Goal: Information Seeking & Learning: Learn about a topic

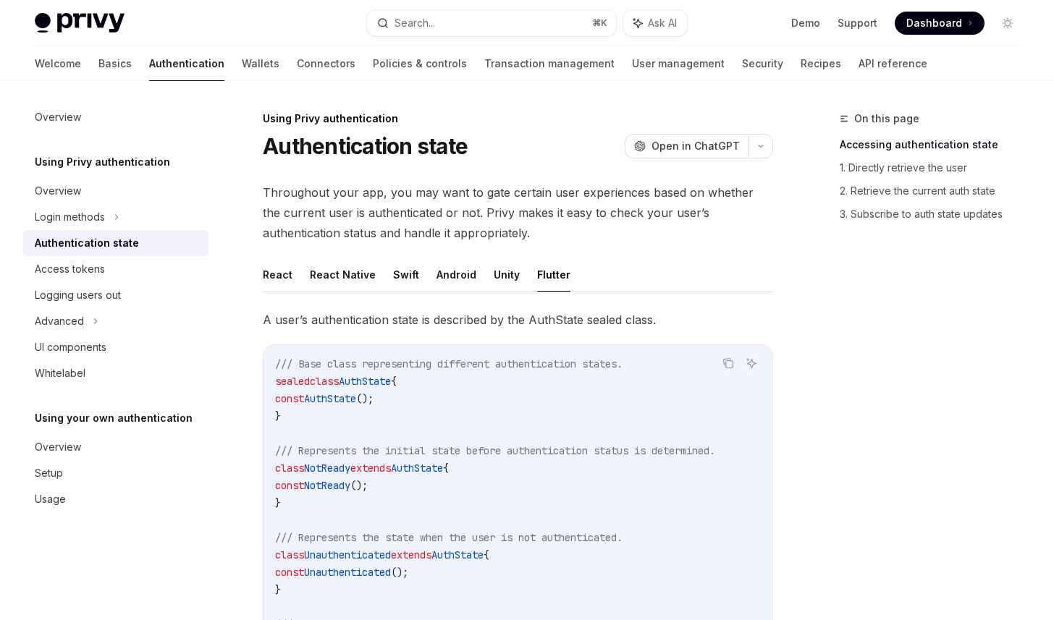
scroll to position [600, 0]
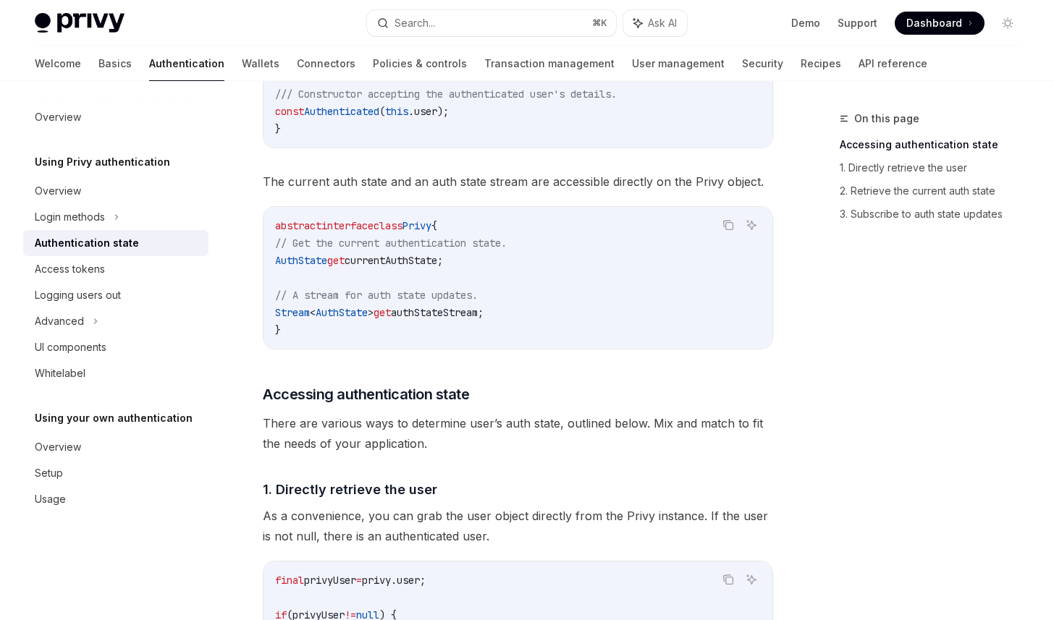
click at [114, 164] on h5 "Using Privy authentication" at bounding box center [102, 161] width 135 height 17
click at [149, 68] on link "Authentication" at bounding box center [186, 63] width 75 height 35
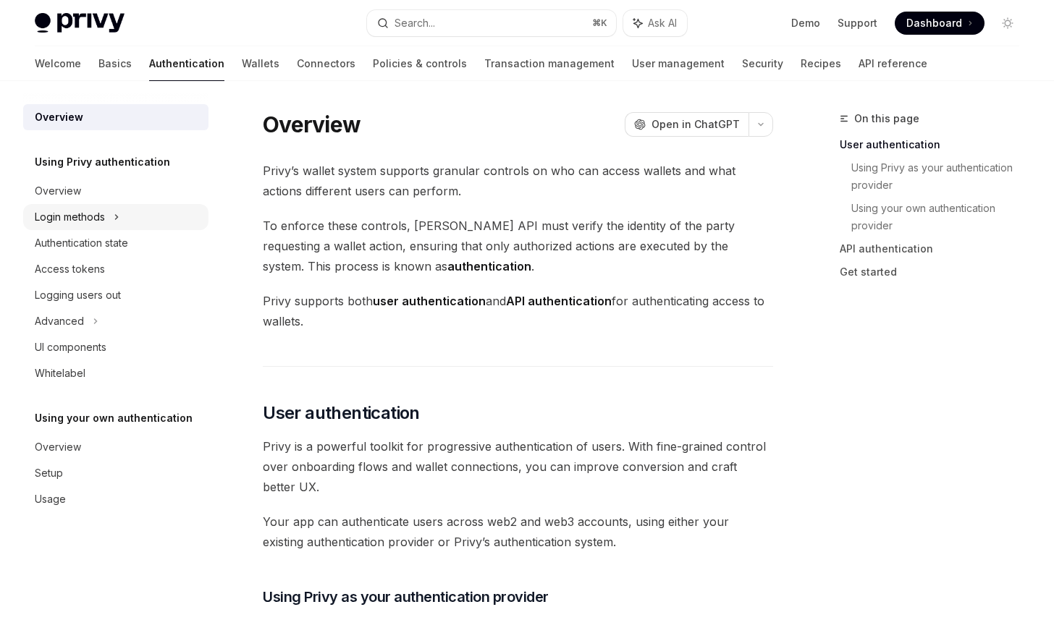
click at [114, 216] on icon at bounding box center [117, 216] width 6 height 17
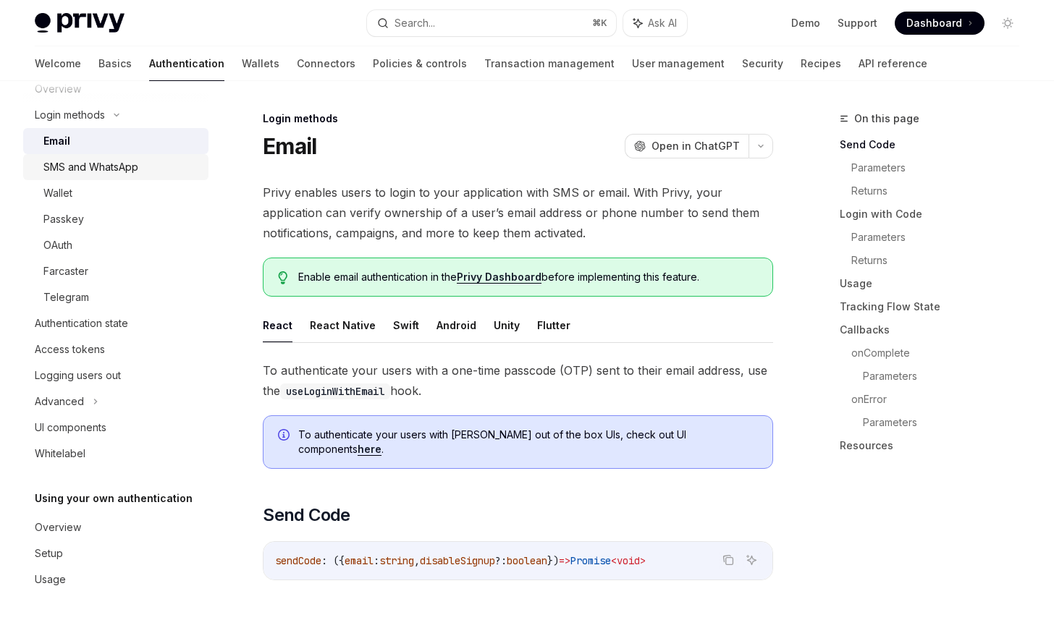
scroll to position [103, 0]
click at [128, 313] on div "Authentication state" at bounding box center [81, 321] width 93 height 17
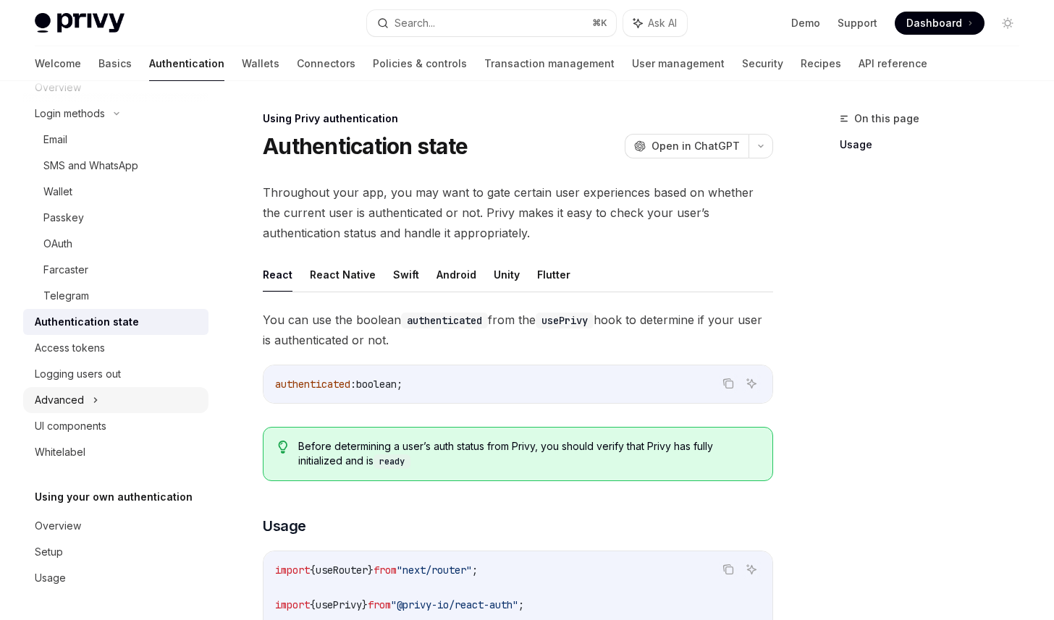
click at [120, 399] on div "Advanced" at bounding box center [115, 400] width 185 height 26
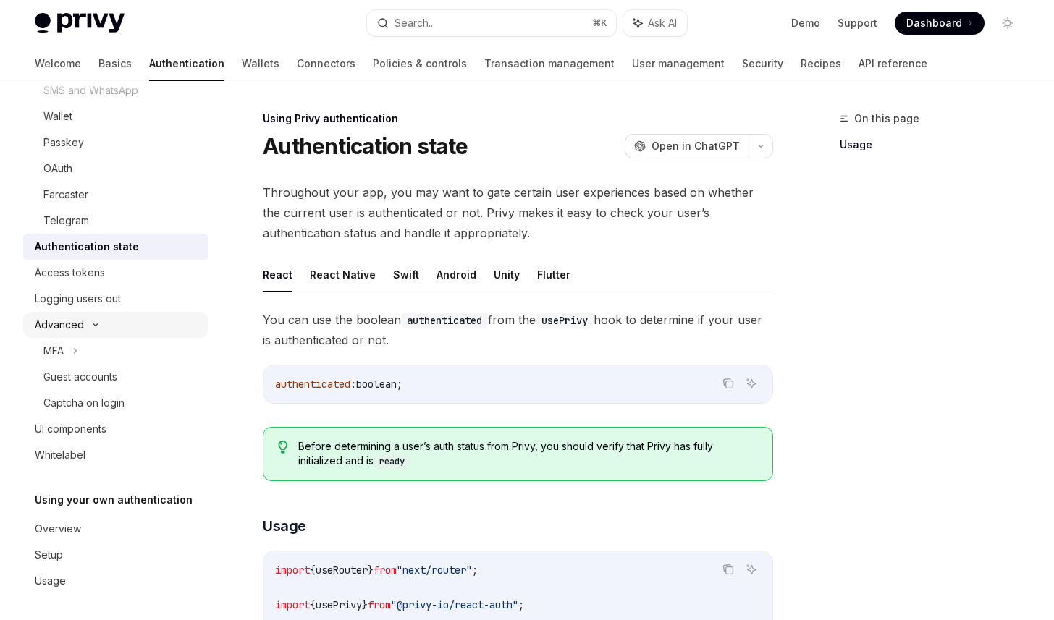
scroll to position [182, 0]
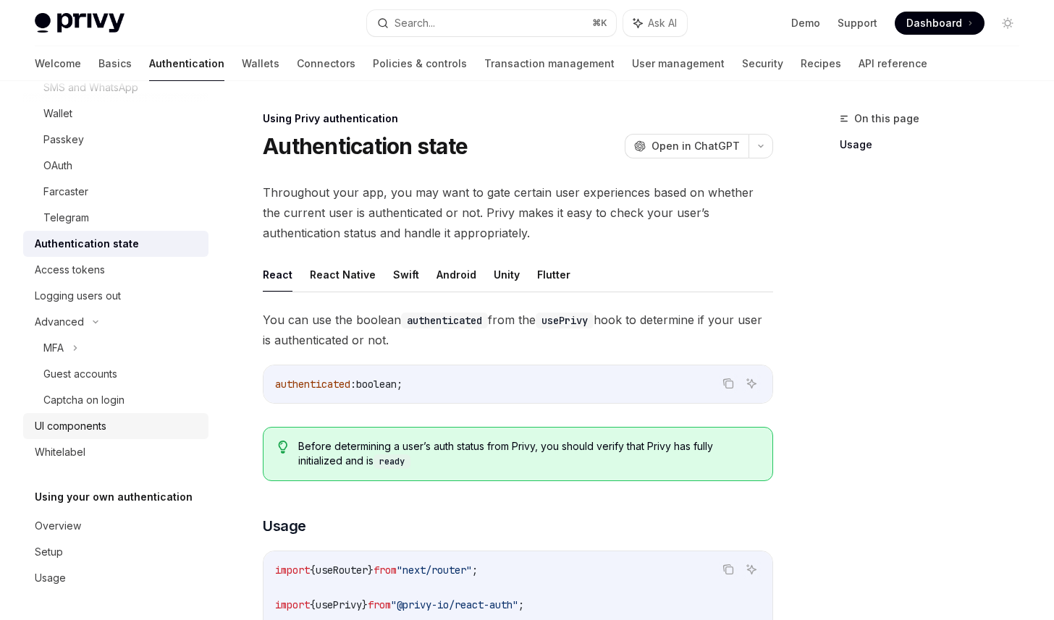
click at [125, 422] on div "UI components" at bounding box center [117, 426] width 165 height 17
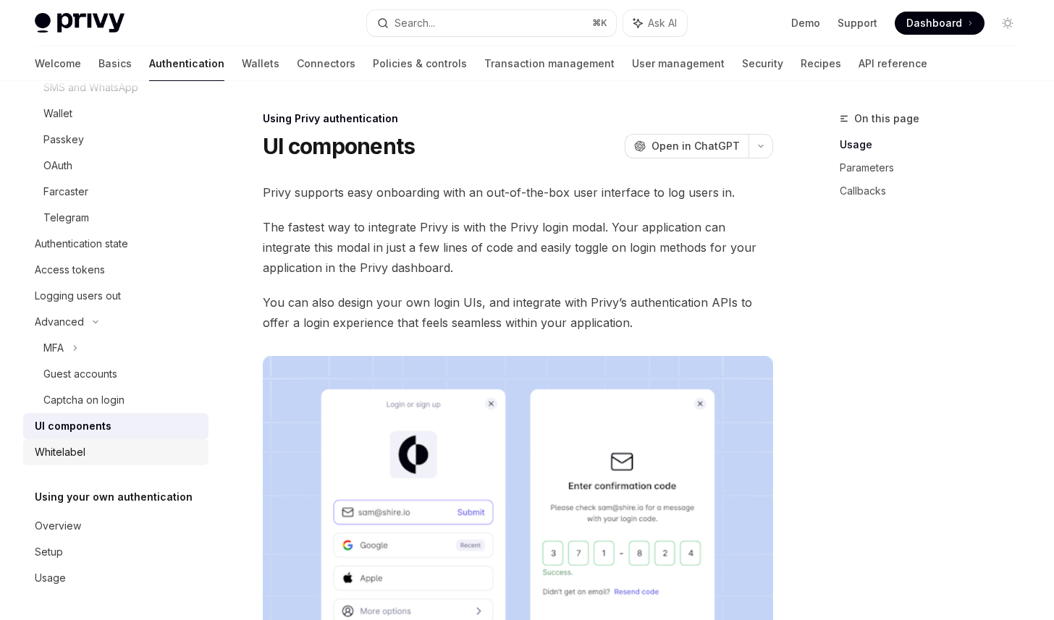
click at [113, 444] on div "Whitelabel" at bounding box center [117, 452] width 165 height 17
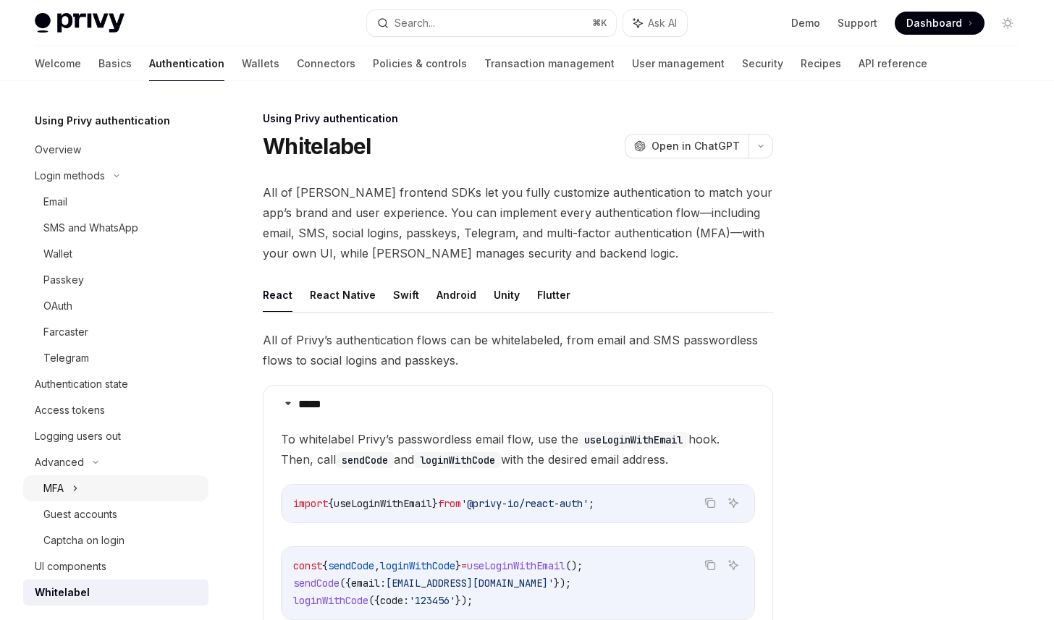
scroll to position [38, 0]
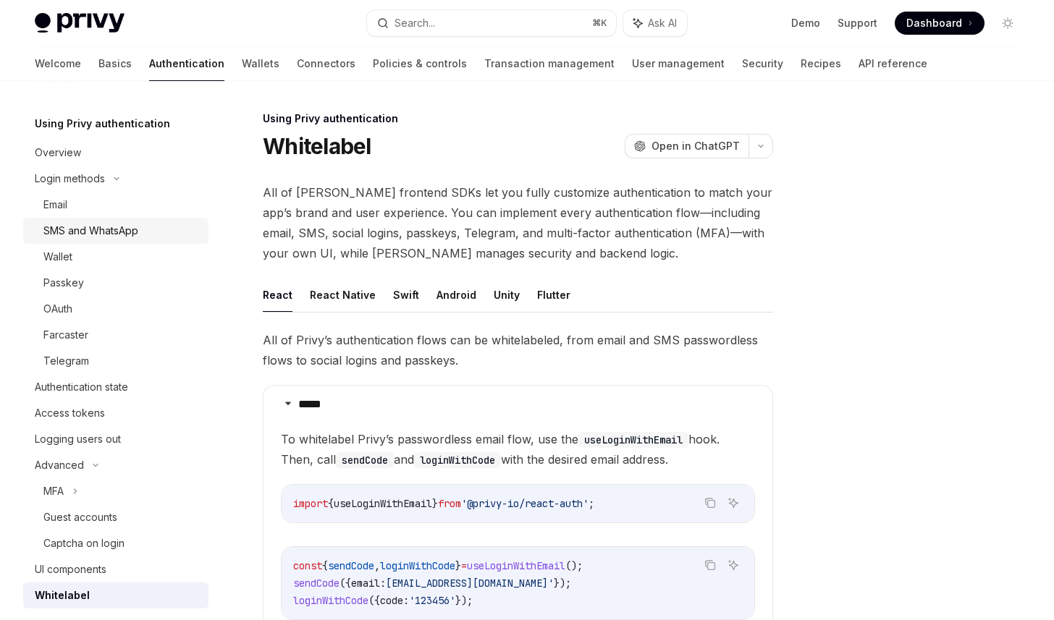
click at [91, 234] on div "SMS and WhatsApp" at bounding box center [90, 230] width 95 height 17
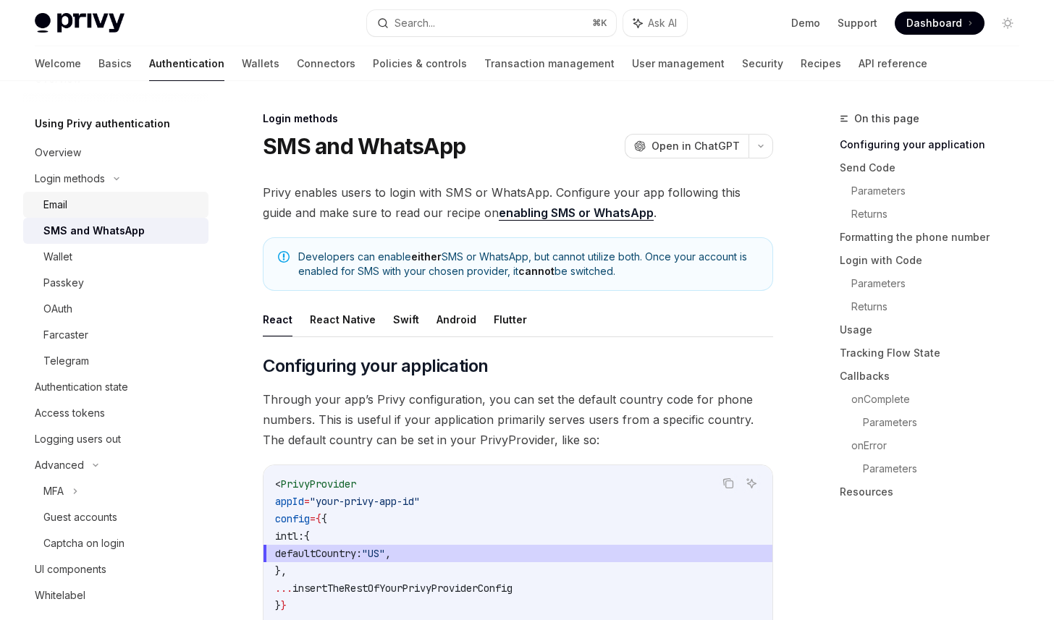
click at [76, 211] on div "Email" at bounding box center [121, 204] width 156 height 17
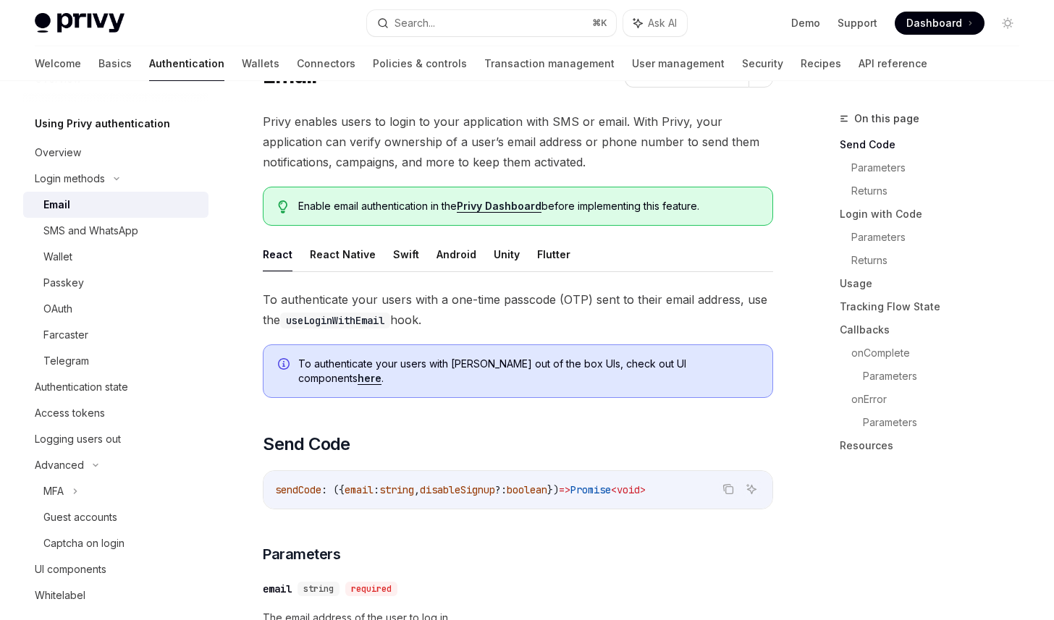
scroll to position [58, 0]
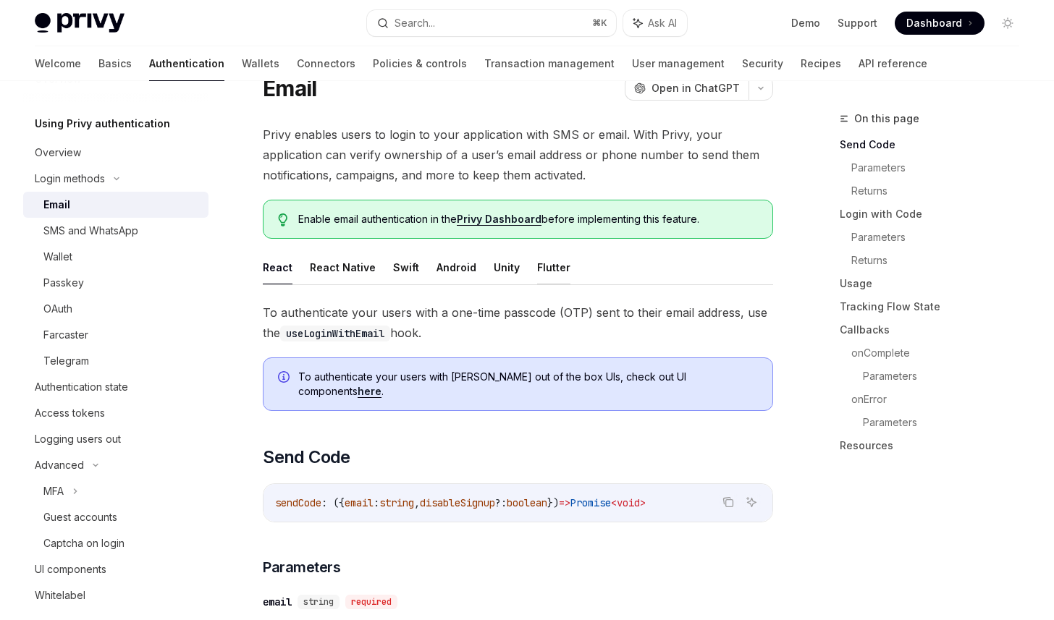
click at [551, 270] on button "Flutter" at bounding box center [553, 267] width 33 height 34
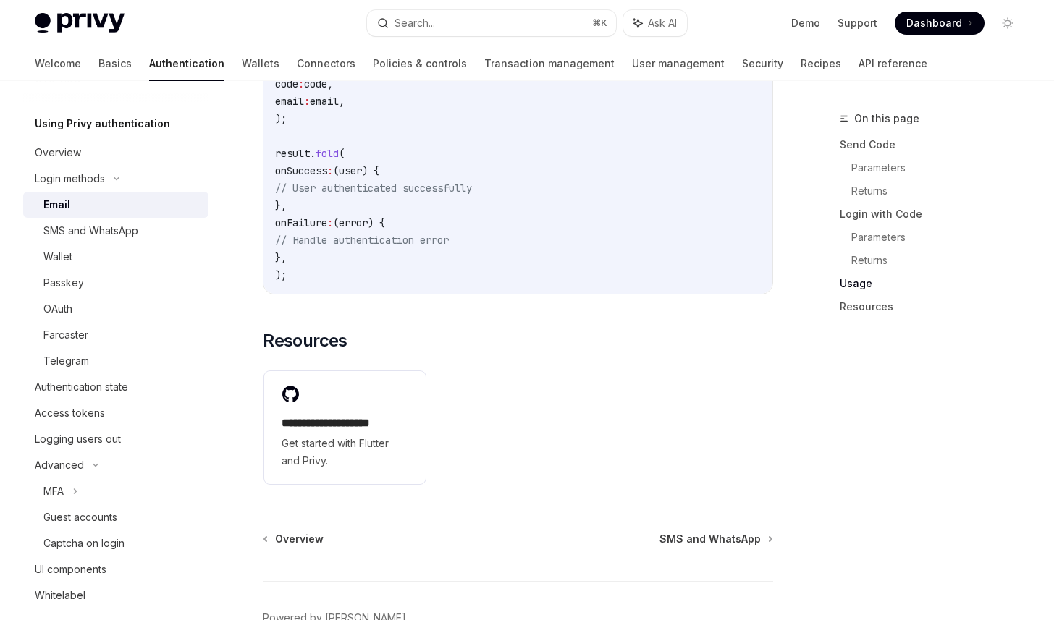
scroll to position [1604, 0]
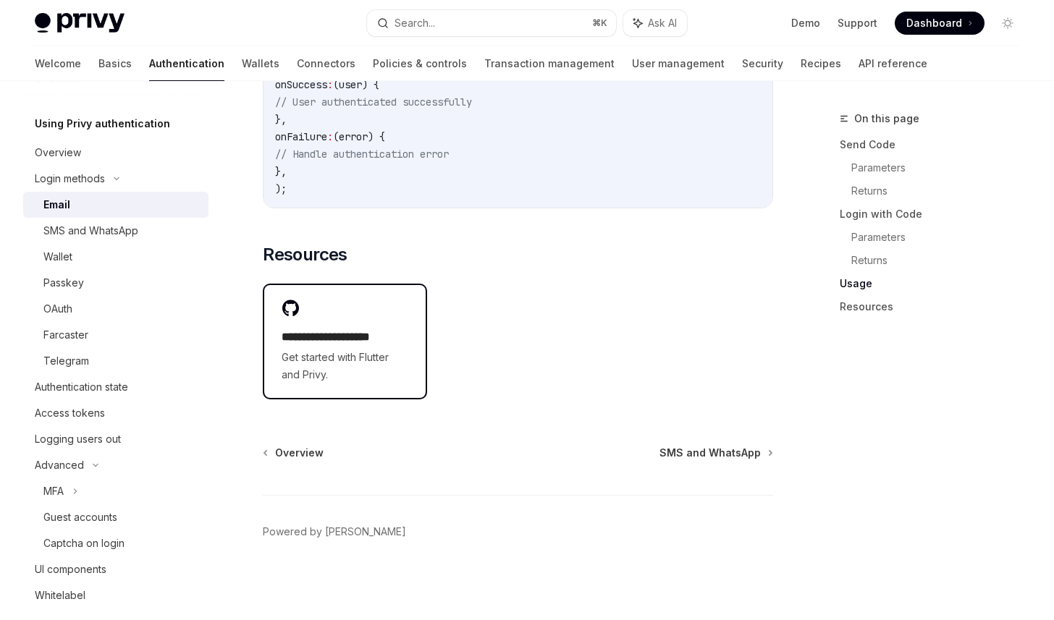
click at [391, 378] on span "Get started with Flutter and Privy." at bounding box center [344, 366] width 127 height 35
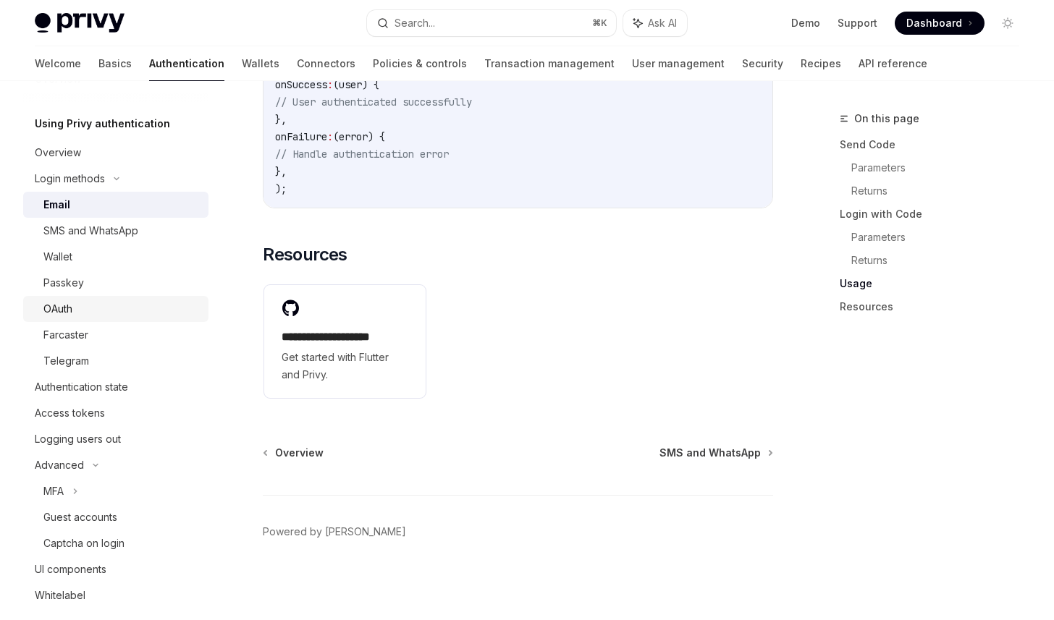
click at [140, 308] on div "OAuth" at bounding box center [121, 308] width 156 height 17
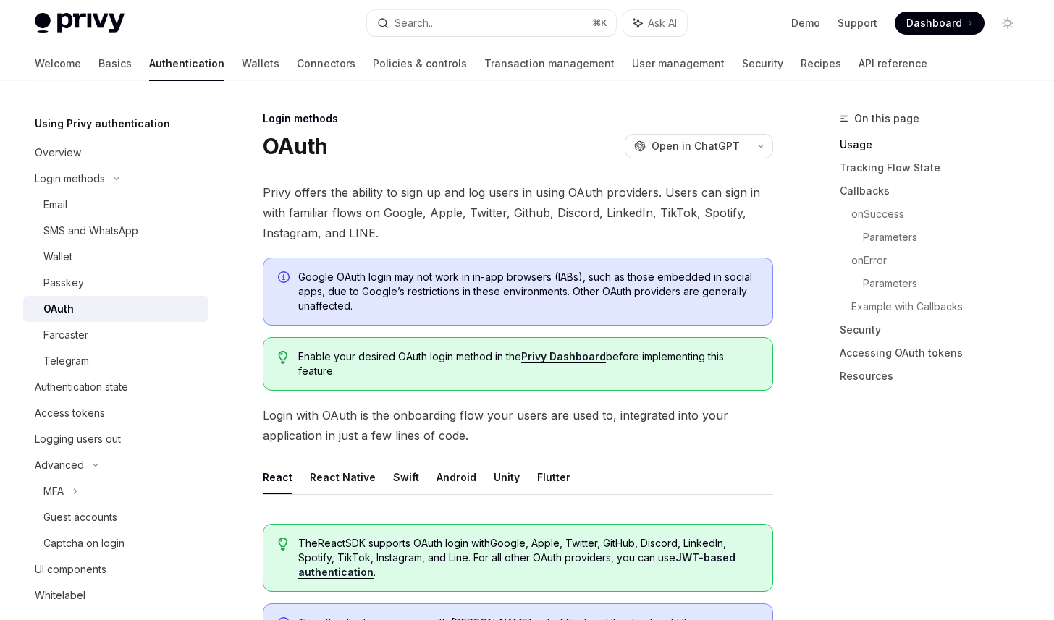
click at [528, 474] on ul "React React Native Swift Android Unity Flutter" at bounding box center [518, 477] width 510 height 35
click at [549, 475] on button "Flutter" at bounding box center [553, 477] width 33 height 34
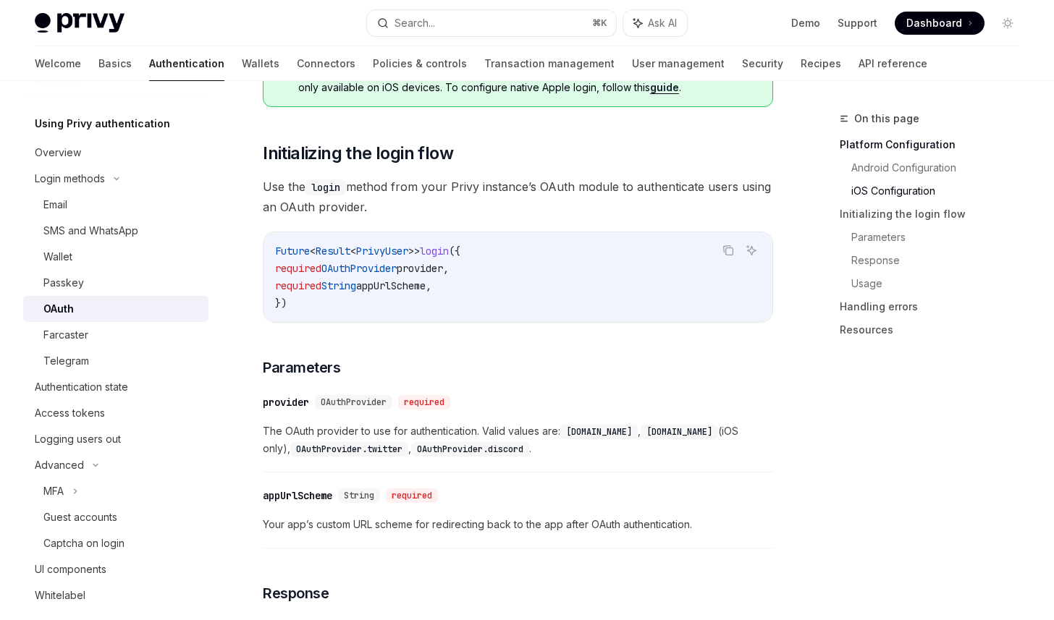
scroll to position [1596, 0]
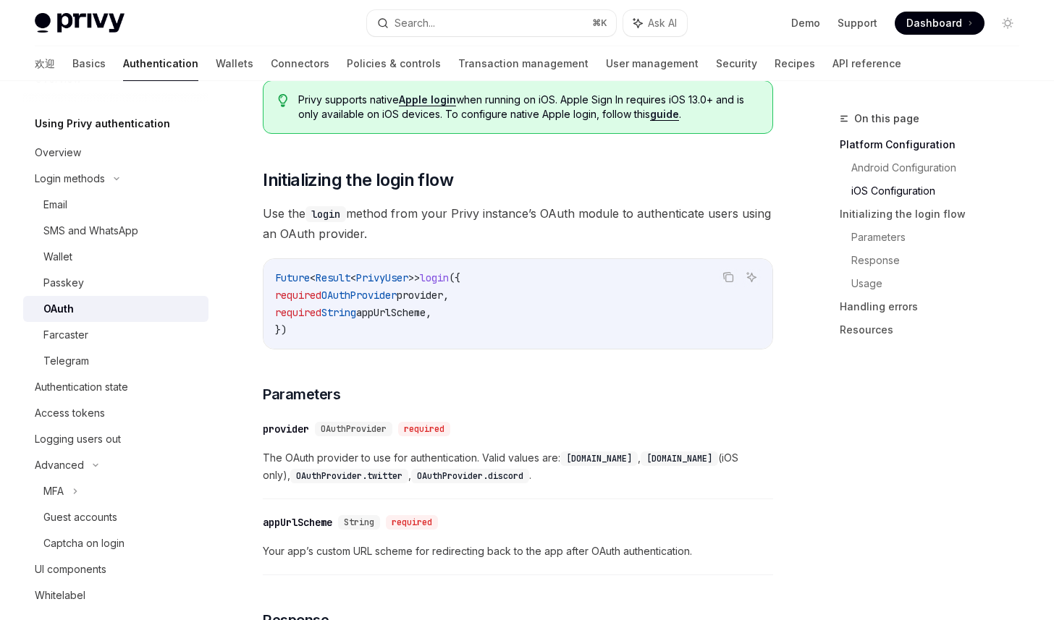
type textarea "*"
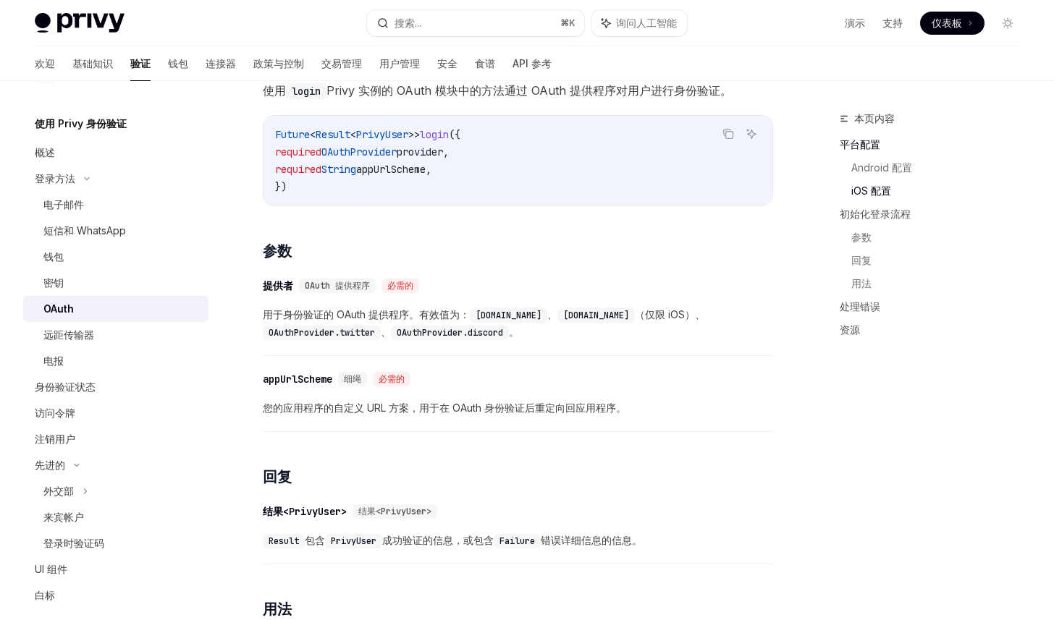
click at [536, 289] on div "​ 提供者 OAuth 提供程序 必需的" at bounding box center [511, 285] width 496 height 17
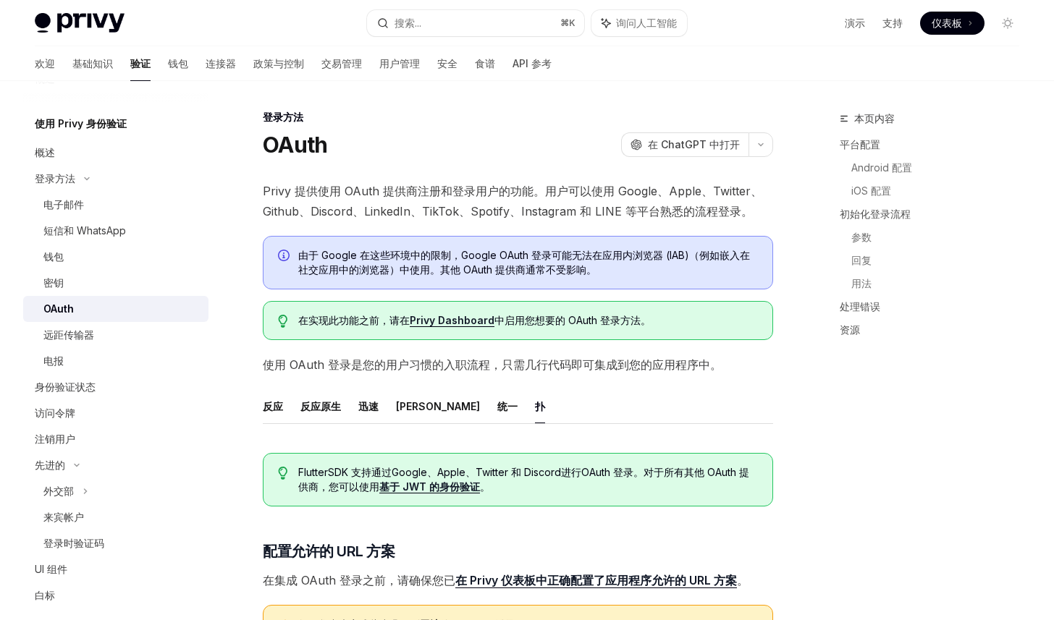
scroll to position [0, 0]
click at [509, 19] on button "搜索... ⌘ K" at bounding box center [476, 23] width 218 height 26
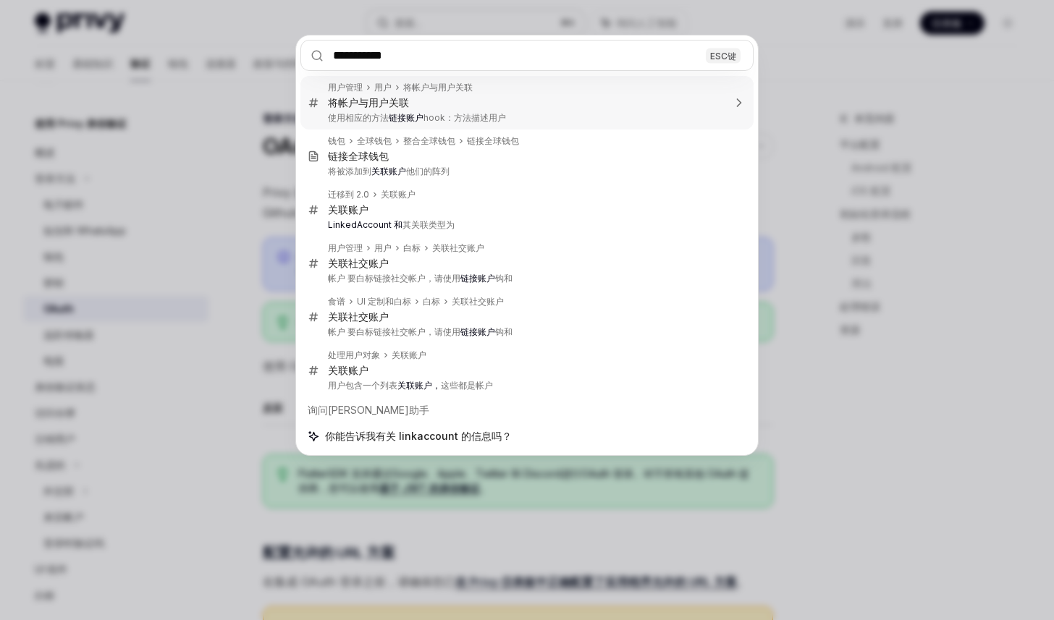
type input "**********"
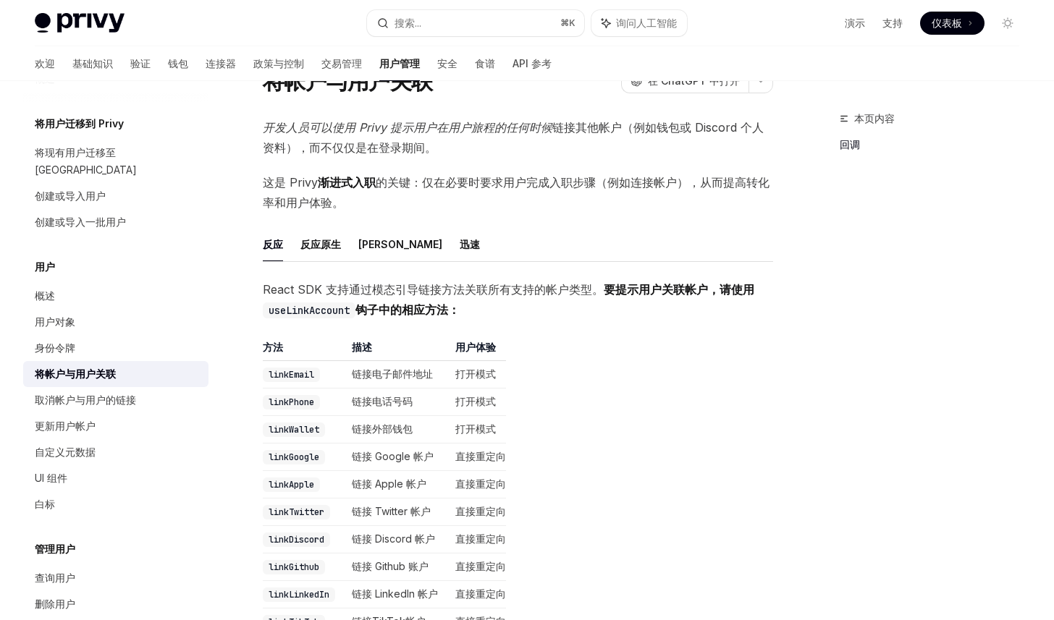
scroll to position [64, 0]
click at [460, 246] on font "迅速" at bounding box center [470, 246] width 20 height 12
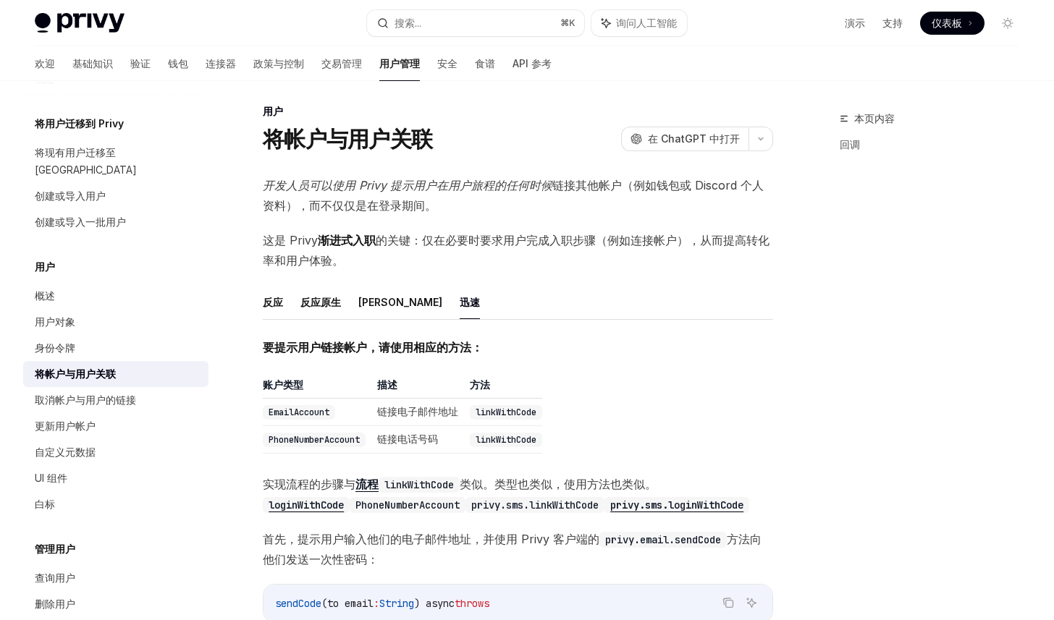
scroll to position [5, 0]
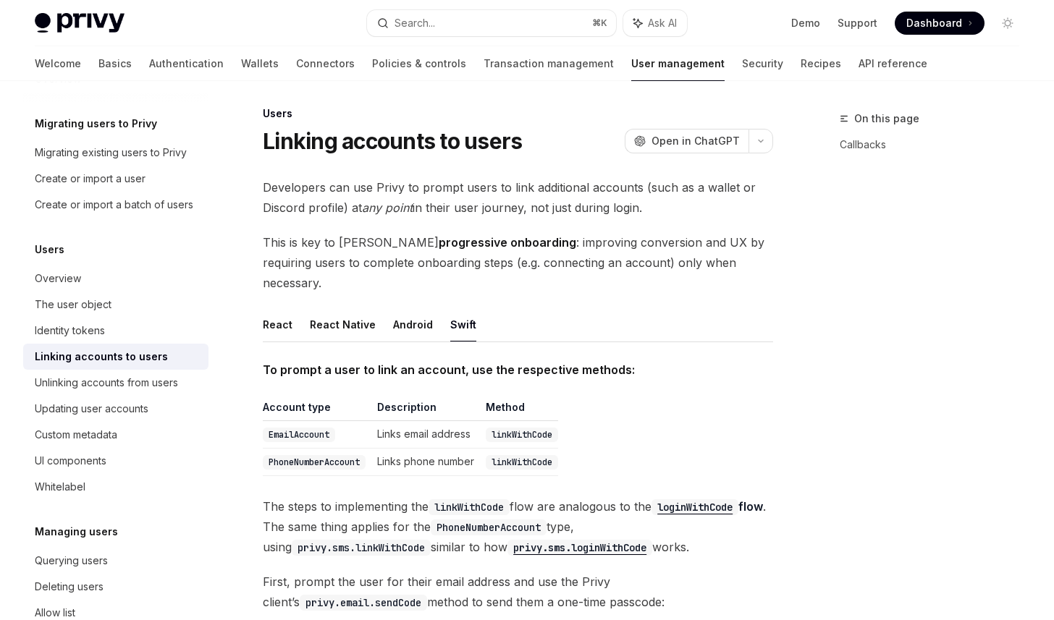
click at [528, 255] on span "This is key to Privy’s progressive onboarding : improving conversion and UX by …" at bounding box center [518, 262] width 510 height 61
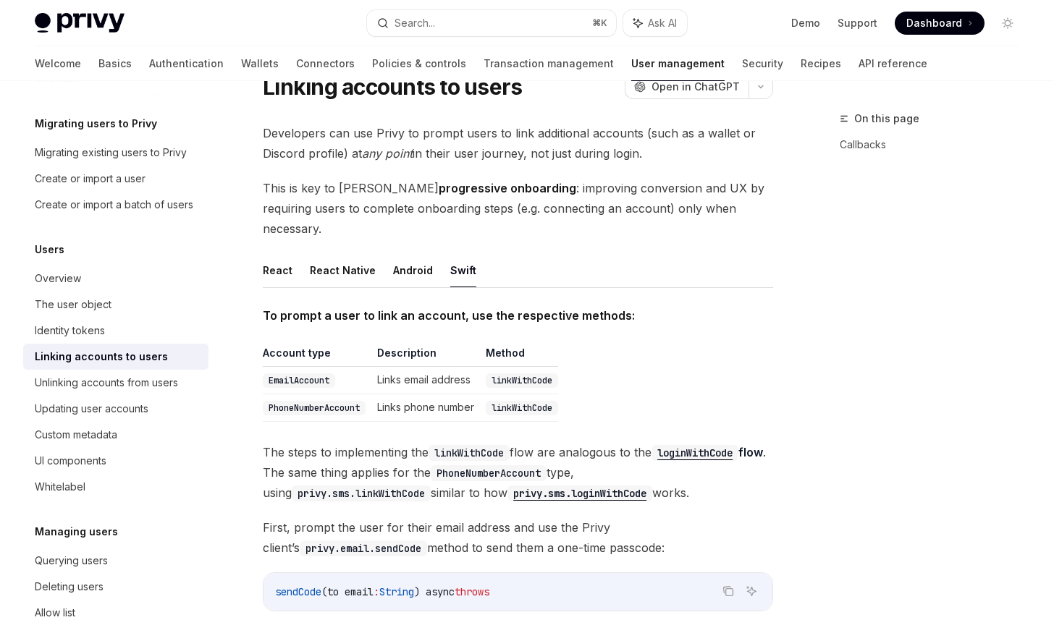
scroll to position [61, 0]
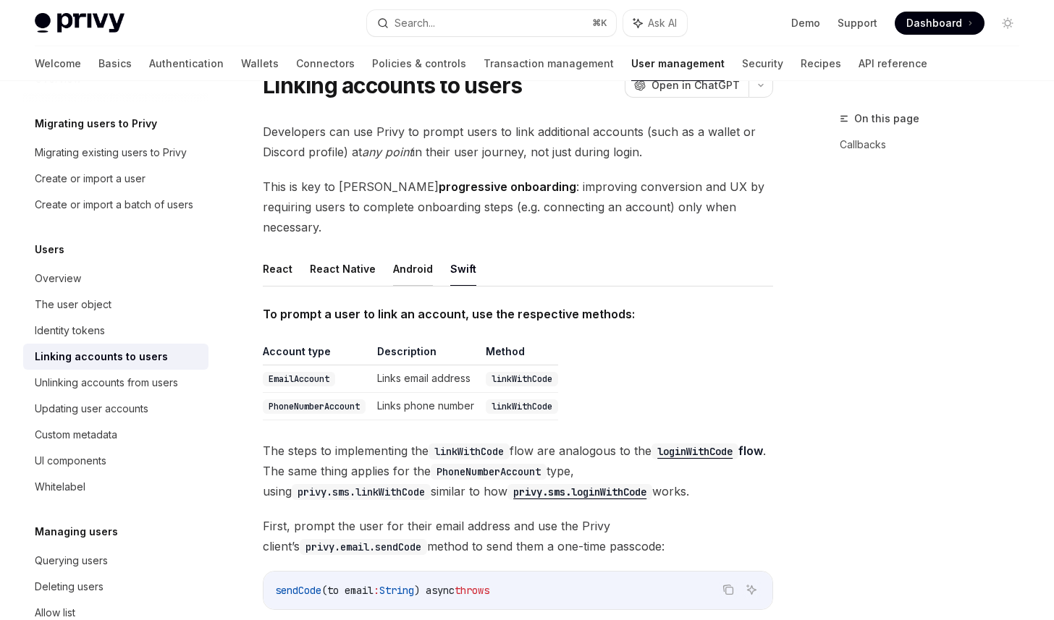
click at [407, 252] on button "Android" at bounding box center [413, 269] width 40 height 34
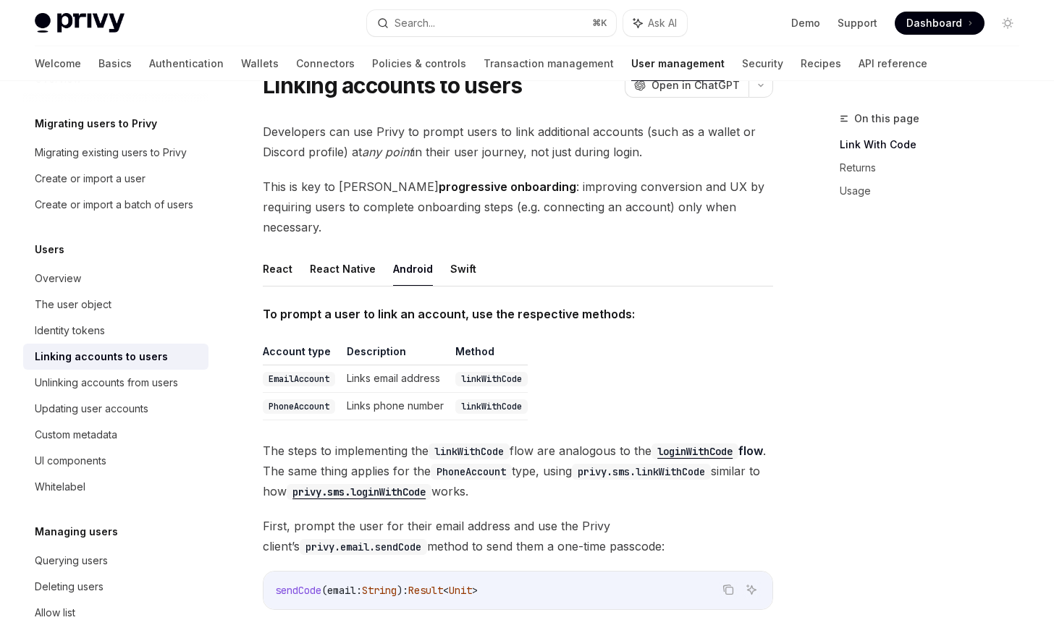
scroll to position [64, 0]
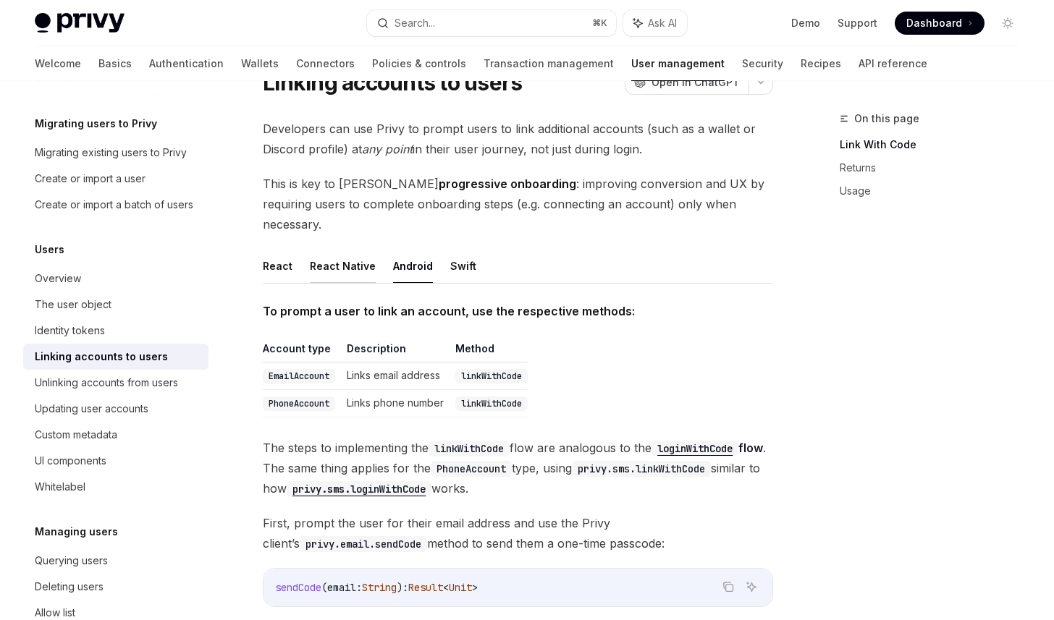
click at [355, 249] on button "React Native" at bounding box center [343, 266] width 66 height 34
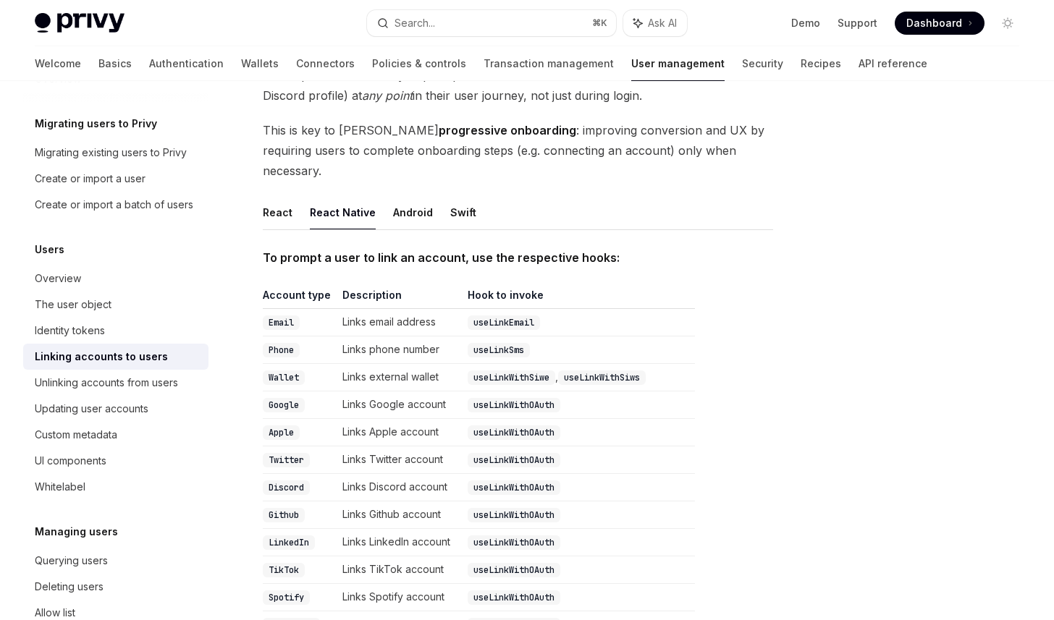
scroll to position [120, 0]
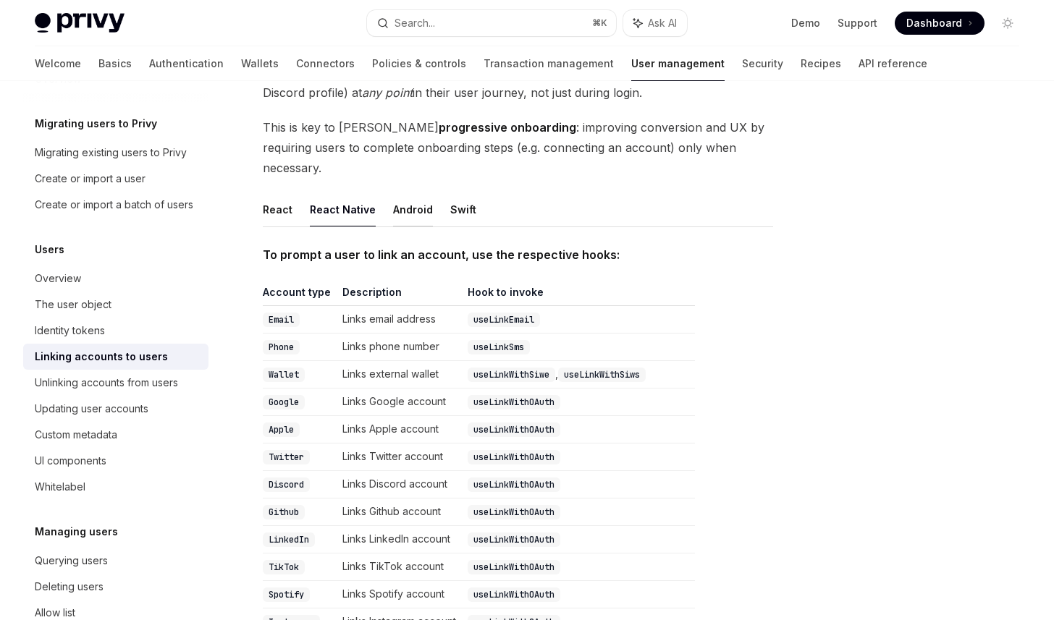
click at [421, 192] on button "Android" at bounding box center [413, 209] width 40 height 34
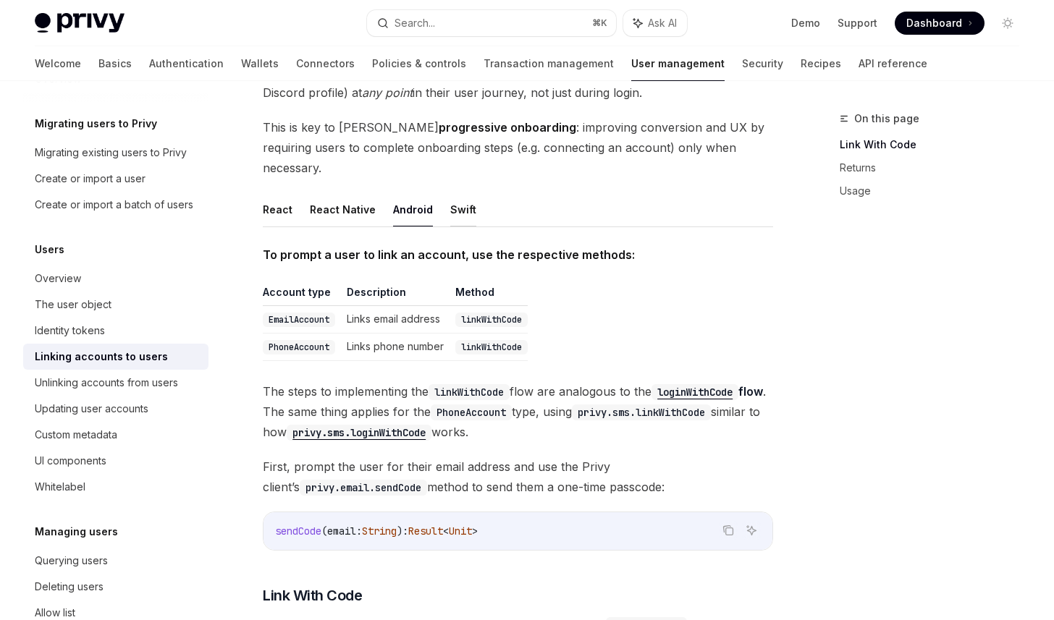
click at [450, 192] on button "Swift" at bounding box center [463, 209] width 26 height 34
type textarea "*"
